Goal: Find specific page/section: Find specific page/section

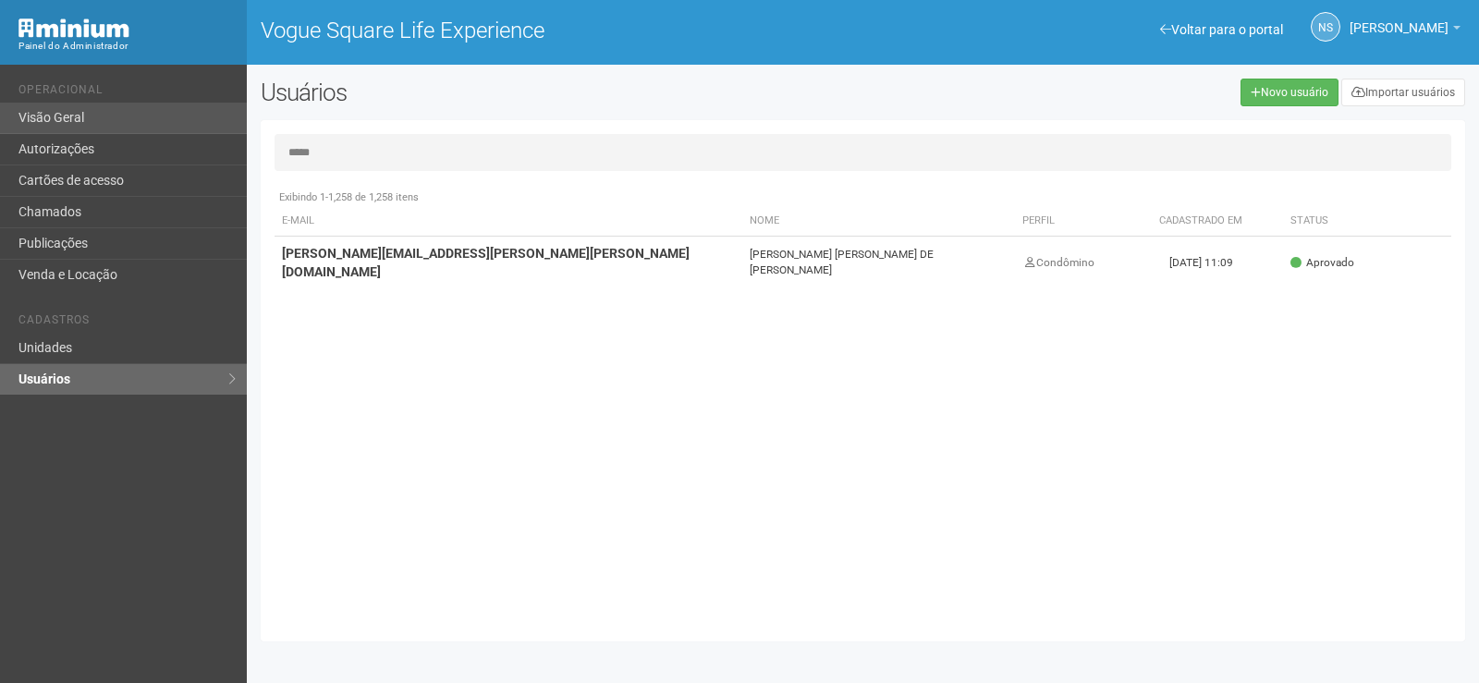
drag, startPoint x: 357, startPoint y: 147, endPoint x: 177, endPoint y: 109, distance: 184.2
click at [177, 110] on div "Voltar para o portal Operacional Visão Geral Autorizações Cartões de acesso Cha…" at bounding box center [739, 374] width 1479 height 618
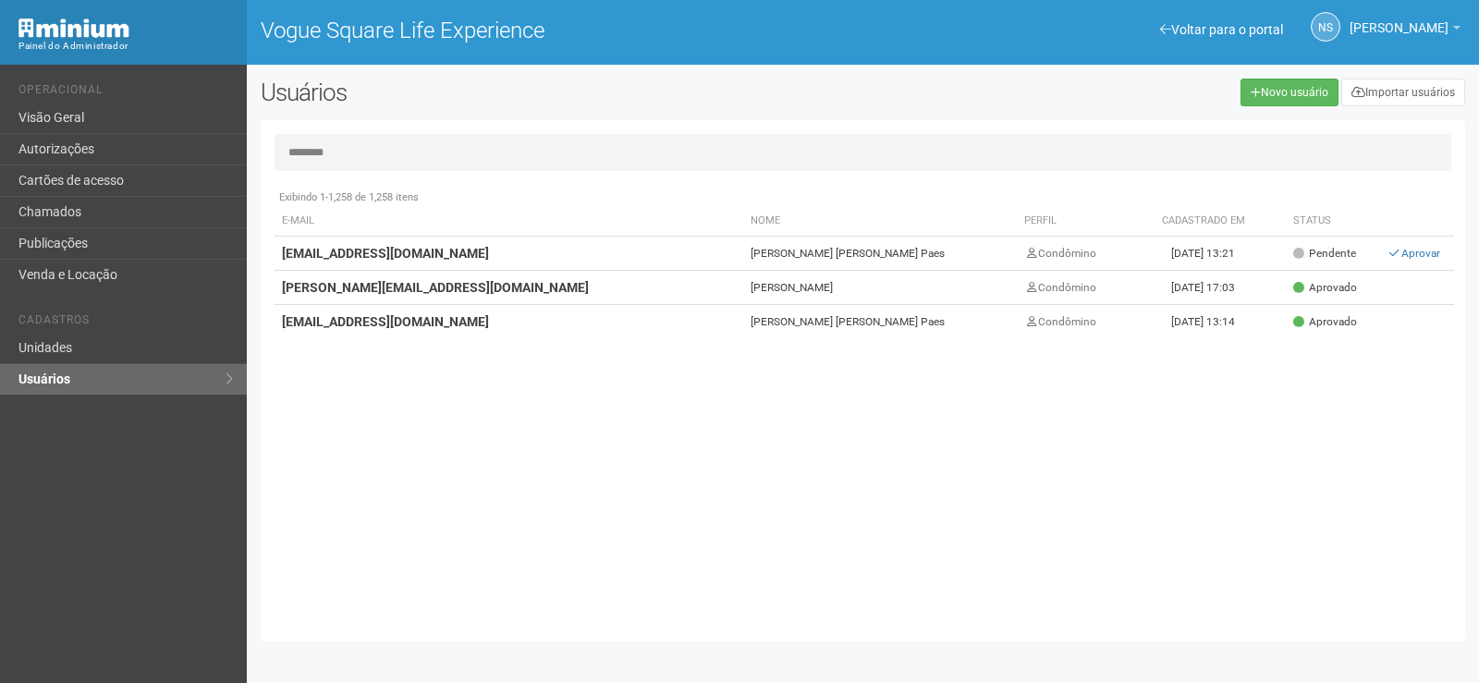
type input "********"
click at [568, 250] on td "[EMAIL_ADDRESS][DOMAIN_NAME]" at bounding box center [508, 254] width 469 height 34
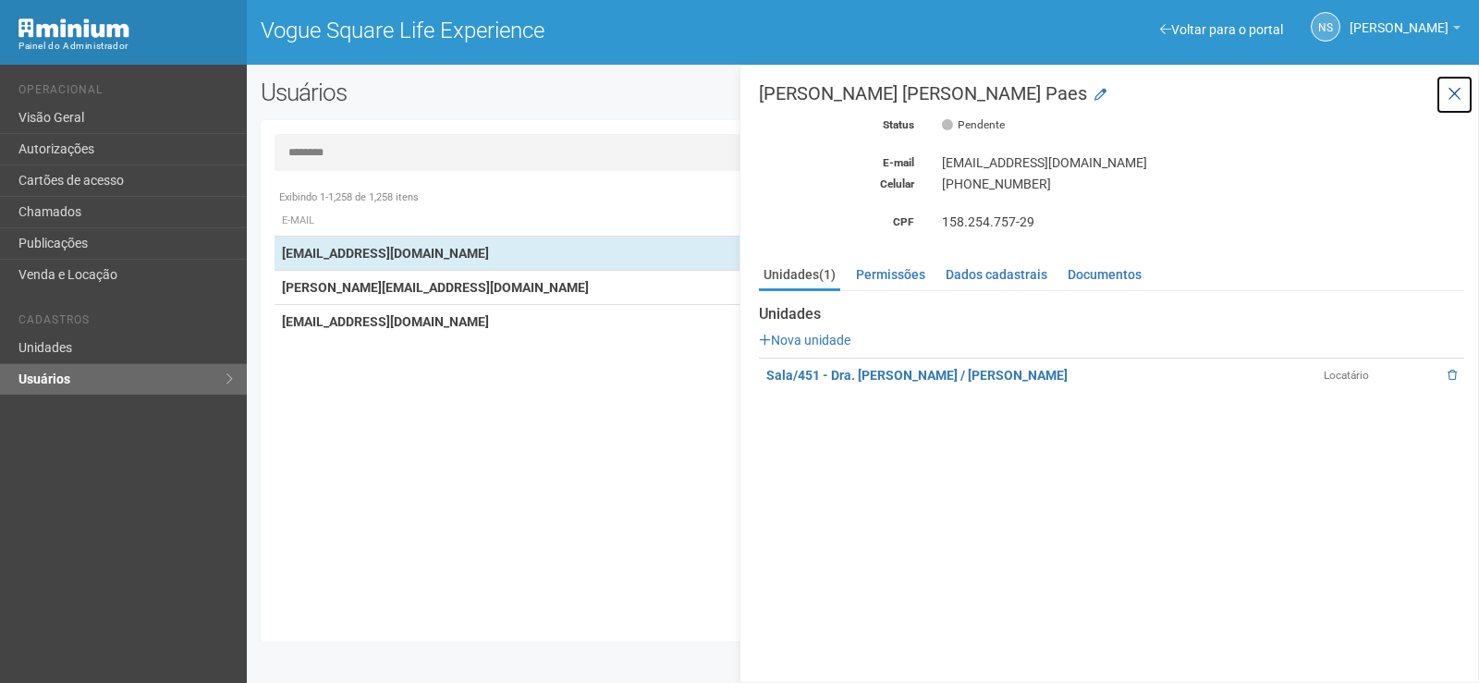
click at [1452, 95] on icon at bounding box center [1454, 94] width 14 height 18
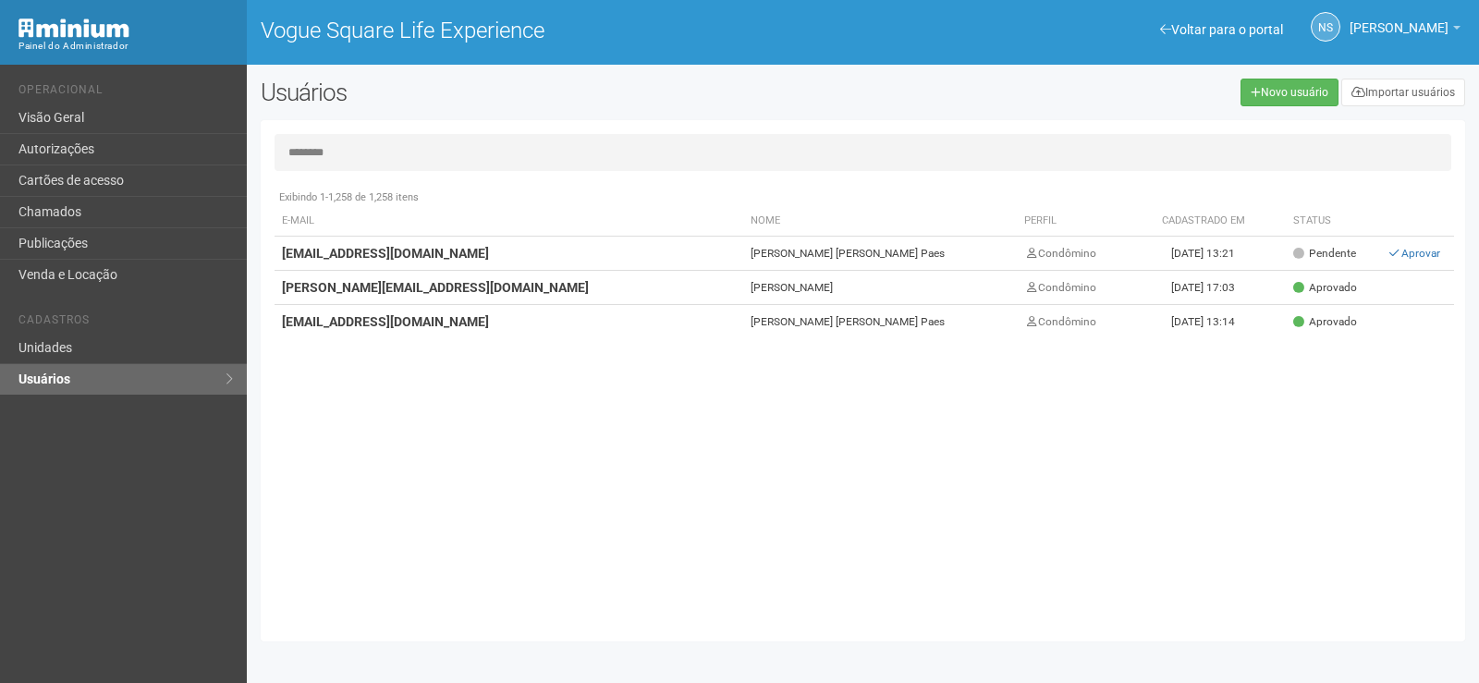
click at [874, 319] on td "[PERSON_NAME] [PERSON_NAME] Paes" at bounding box center [880, 322] width 274 height 34
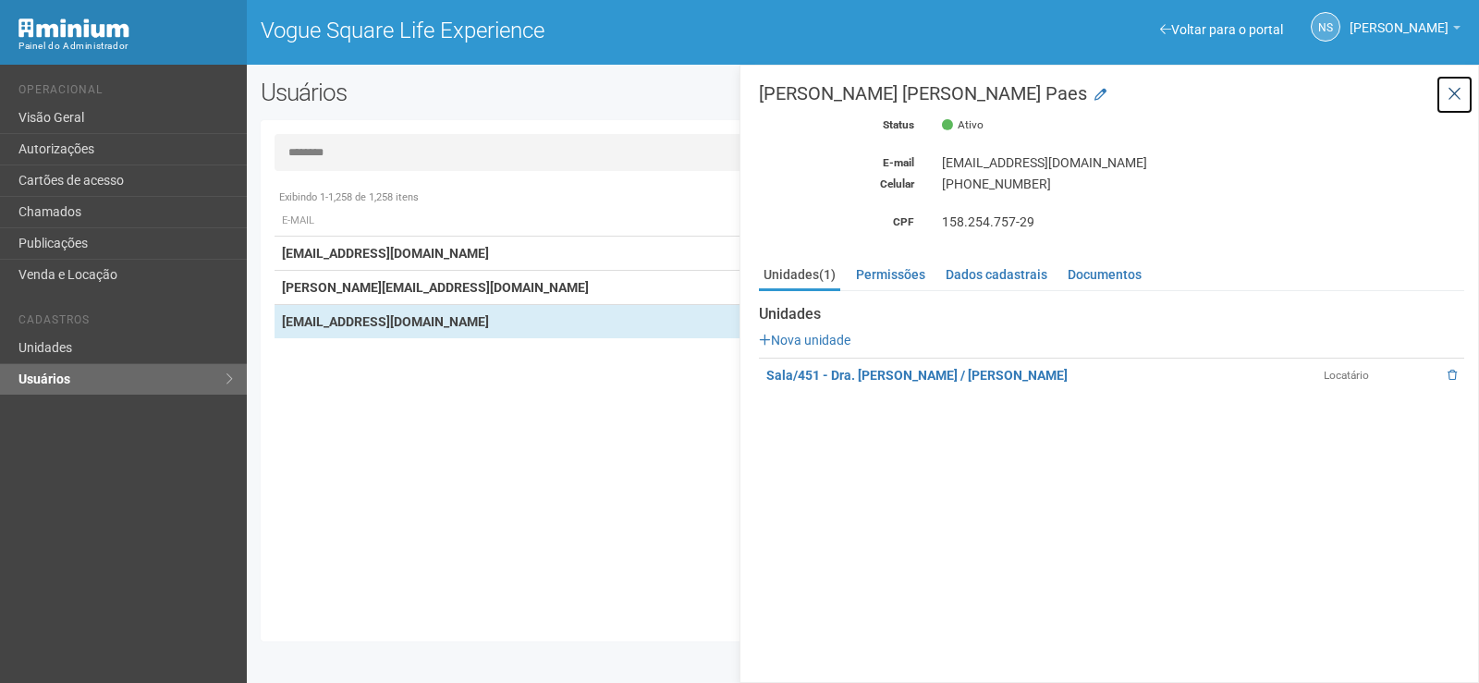
click at [1462, 92] on button at bounding box center [1454, 95] width 38 height 40
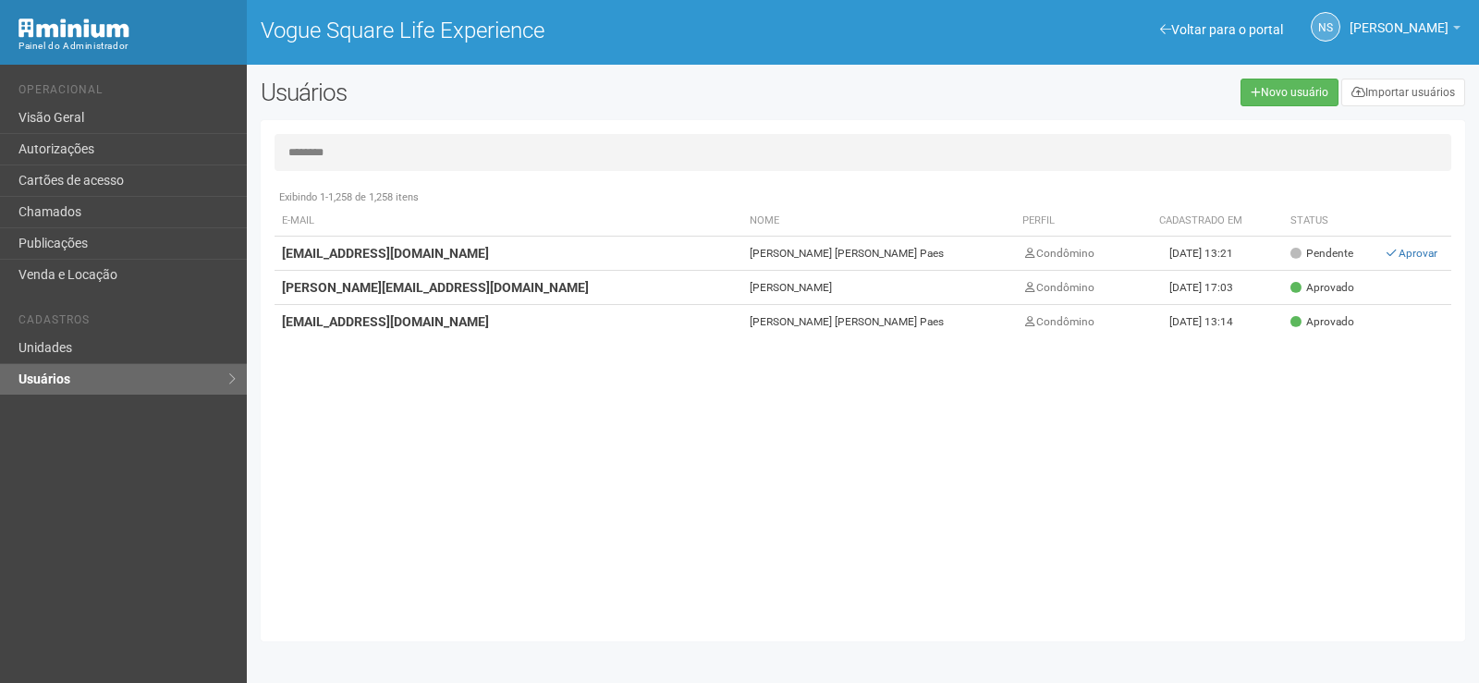
drag, startPoint x: 353, startPoint y: 144, endPoint x: 0, endPoint y: 77, distance: 359.4
click at [0, 77] on div "Voltar para o portal Operacional Visão Geral Autorizações Cartões de acesso Cha…" at bounding box center [739, 374] width 1479 height 618
